Goal: Navigation & Orientation: Find specific page/section

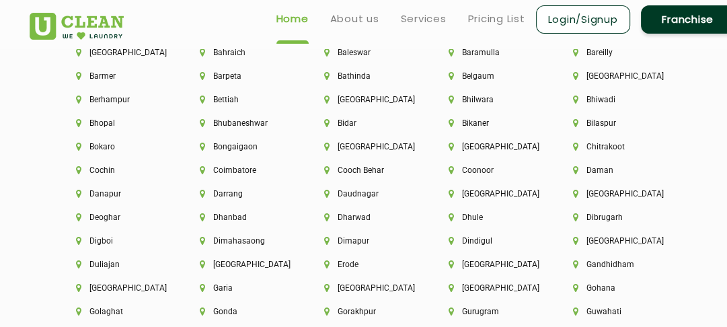
scroll to position [2814, 0]
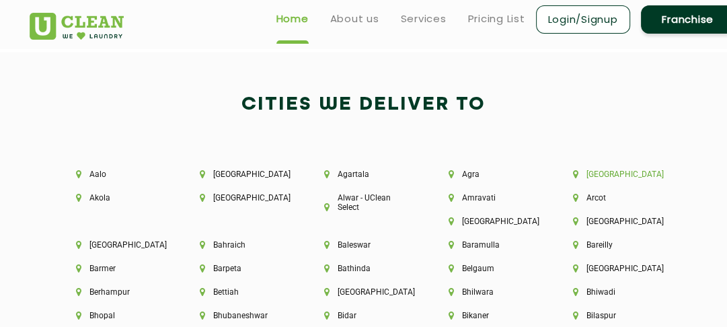
click at [596, 170] on li "[GEOGRAPHIC_DATA]" at bounding box center [612, 174] width 79 height 9
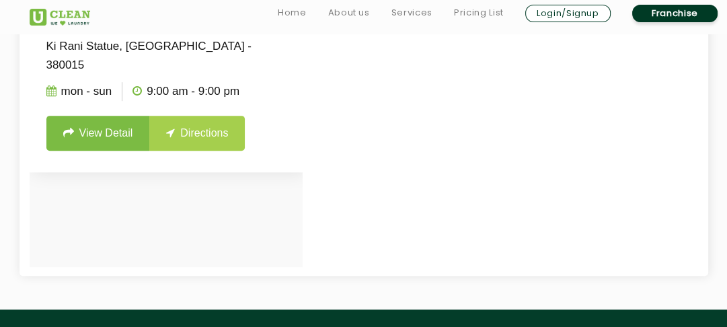
scroll to position [463, 0]
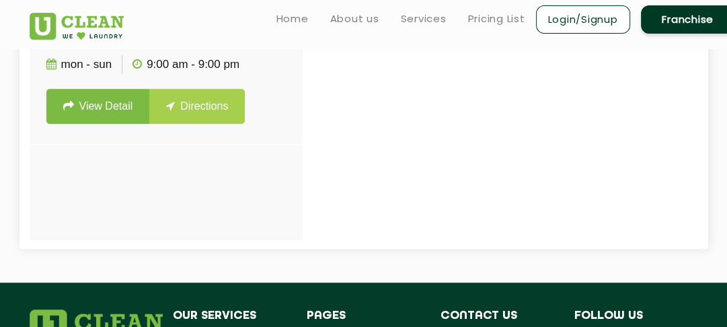
drag, startPoint x: 172, startPoint y: 151, endPoint x: 180, endPoint y: 228, distance: 77.1
click at [180, 228] on div "UClean Shivranjani UClean Shivranjani Ground Floor, B-4, [PERSON_NAME] Shopping…" at bounding box center [166, 76] width 273 height 328
click at [471, 163] on div at bounding box center [393, 75] width 727 height 327
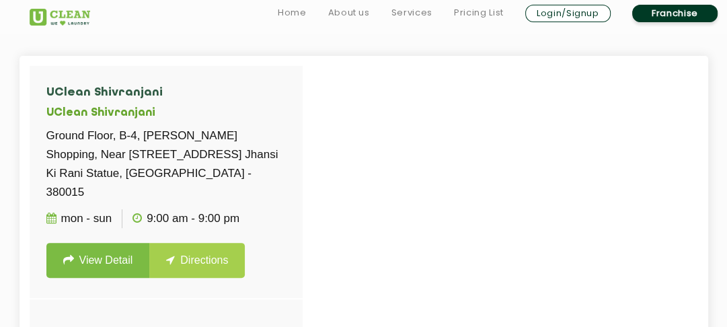
scroll to position [334, 0]
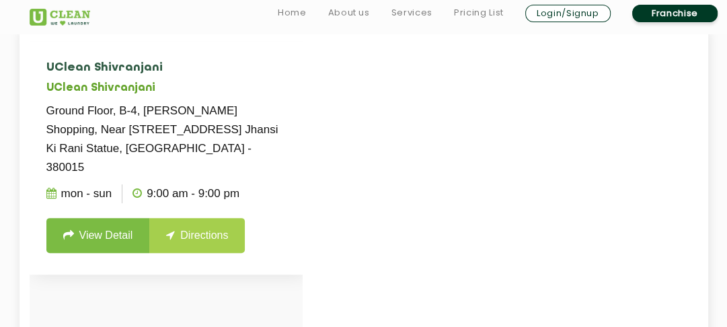
click at [145, 125] on p "Ground Floor, B-4, [PERSON_NAME] Shopping, Near [STREET_ADDRESS] Jhansi Ki Rani…" at bounding box center [166, 139] width 240 height 75
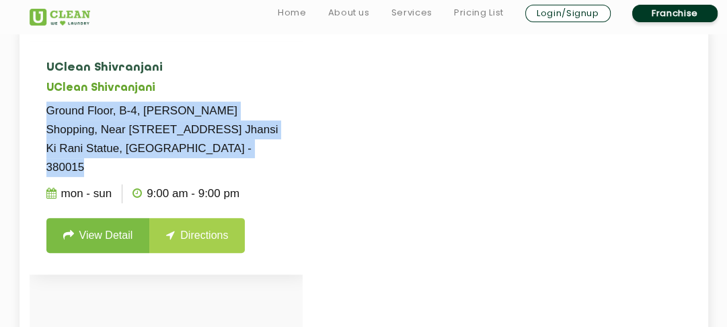
click at [145, 125] on p "Ground Floor, B-4, [PERSON_NAME] Shopping, Near [STREET_ADDRESS] Jhansi Ki Rani…" at bounding box center [166, 139] width 240 height 75
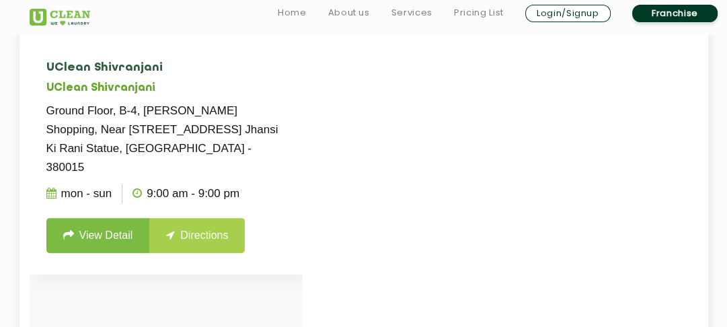
click at [151, 130] on p "Ground Floor, B-4, [PERSON_NAME] Shopping, Near [STREET_ADDRESS] Jhansi Ki Rani…" at bounding box center [166, 139] width 240 height 75
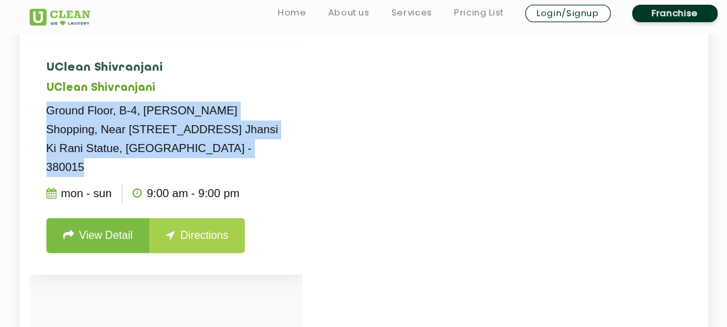
click at [151, 130] on p "Ground Floor, B-4, [PERSON_NAME] Shopping, Near [STREET_ADDRESS] Jhansi Ki Rani…" at bounding box center [166, 139] width 240 height 75
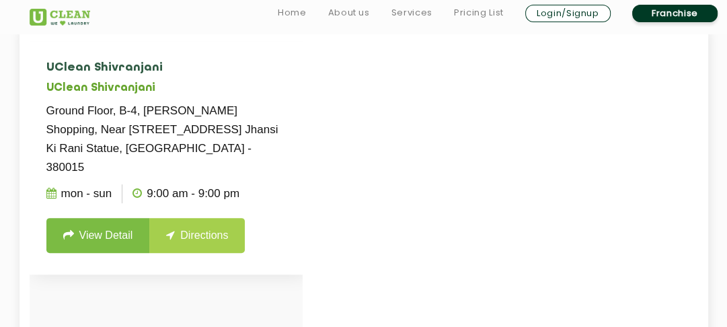
click at [151, 130] on p "Ground Floor, B-4, [PERSON_NAME] Shopping, Near [STREET_ADDRESS] Jhansi Ki Rani…" at bounding box center [166, 139] width 240 height 75
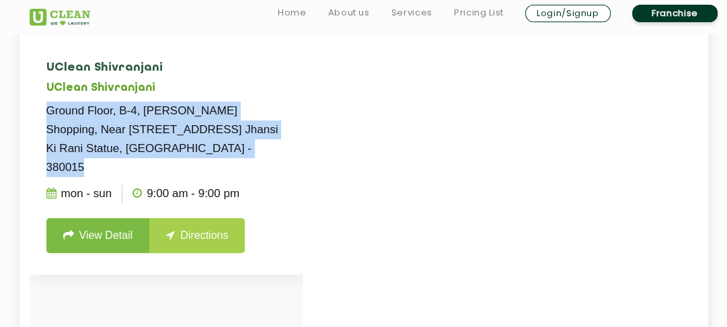
click at [151, 130] on p "Ground Floor, B-4, [PERSON_NAME] Shopping, Near [STREET_ADDRESS] Jhansi Ki Rani…" at bounding box center [166, 139] width 240 height 75
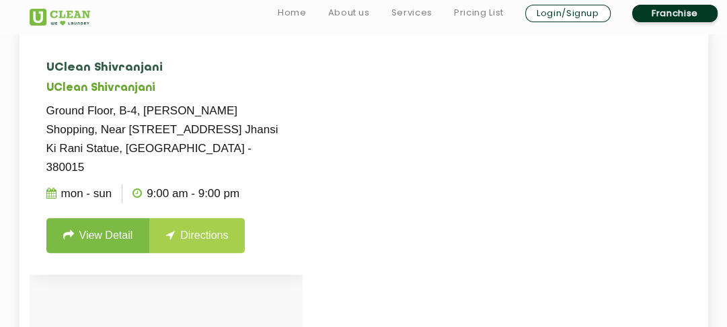
click at [154, 130] on p "Ground Floor, B-4, [PERSON_NAME] Shopping, Near [STREET_ADDRESS] Jhansi Ki Rani…" at bounding box center [166, 139] width 240 height 75
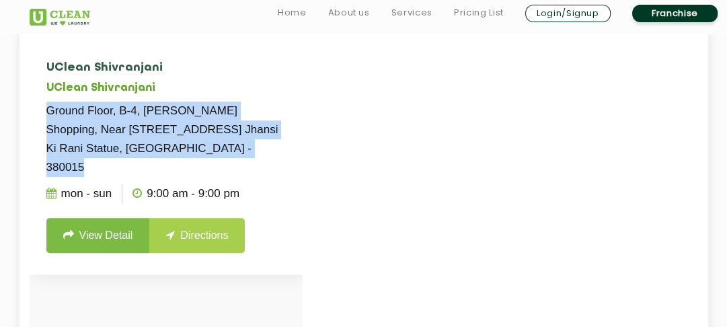
click at [154, 130] on p "Ground Floor, B-4, [PERSON_NAME] Shopping, Near [STREET_ADDRESS] Jhansi Ki Rani…" at bounding box center [166, 139] width 240 height 75
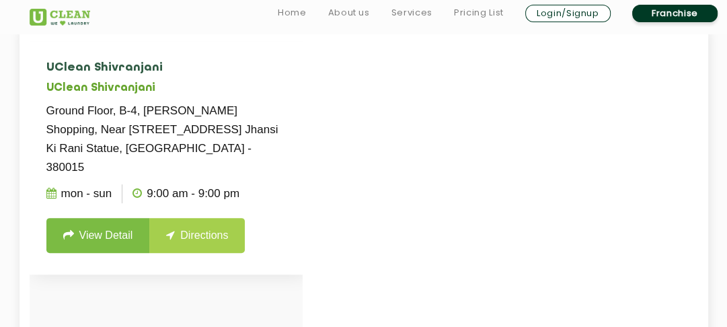
click at [154, 130] on p "Ground Floor, B-4, [PERSON_NAME] Shopping, Near [STREET_ADDRESS] Jhansi Ki Rani…" at bounding box center [166, 139] width 240 height 75
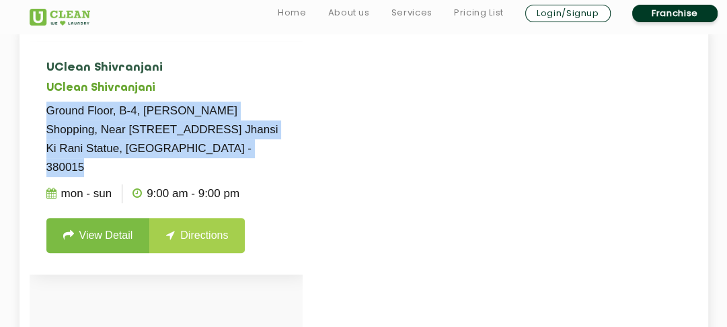
click at [154, 130] on p "Ground Floor, B-4, [PERSON_NAME] Shopping, Near [STREET_ADDRESS] Jhansi Ki Rani…" at bounding box center [166, 139] width 240 height 75
